Goal: Check status: Check status

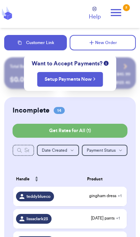
click at [122, 12] on icon at bounding box center [116, 13] width 14 height 14
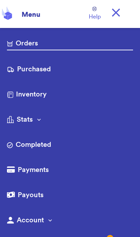
click at [43, 68] on link "Purchased" at bounding box center [70, 69] width 126 height 11
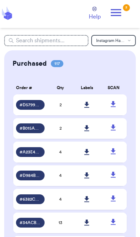
click at [92, 112] on link at bounding box center [87, 104] width 15 height 15
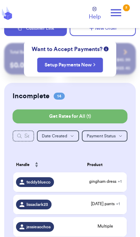
scroll to position [23, 0]
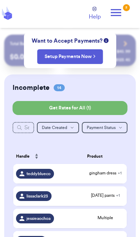
click at [121, 15] on icon at bounding box center [116, 13] width 14 height 14
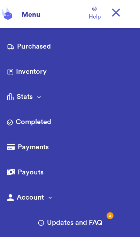
click at [48, 45] on link "Purchased" at bounding box center [70, 47] width 126 height 11
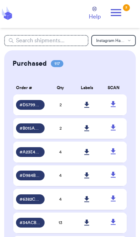
click at [52, 106] on td "2" at bounding box center [60, 104] width 27 height 21
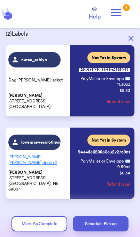
scroll to position [30, 0]
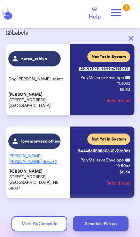
click at [133, 38] on icon "button" at bounding box center [131, 38] width 5 height 5
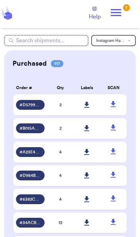
click at [90, 131] on icon at bounding box center [86, 128] width 5 height 6
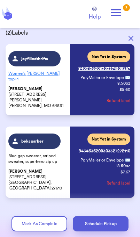
click at [134, 38] on button "button" at bounding box center [131, 38] width 15 height 15
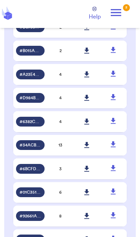
click at [87, 148] on icon at bounding box center [86, 145] width 5 height 6
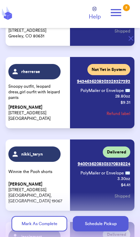
scroll to position [181, 0]
